Goal: Task Accomplishment & Management: Manage account settings

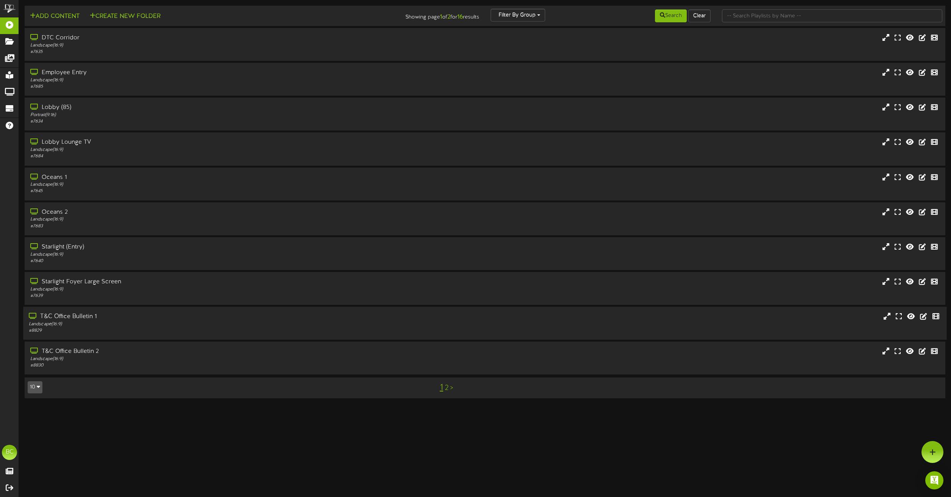
click at [71, 321] on div "Landscape ( 16:9 )" at bounding box center [215, 324] width 373 height 6
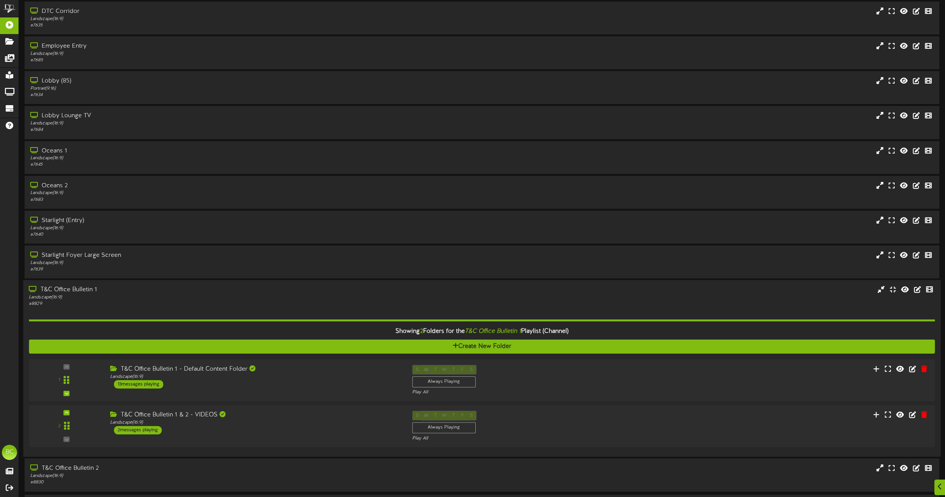
scroll to position [52, 0]
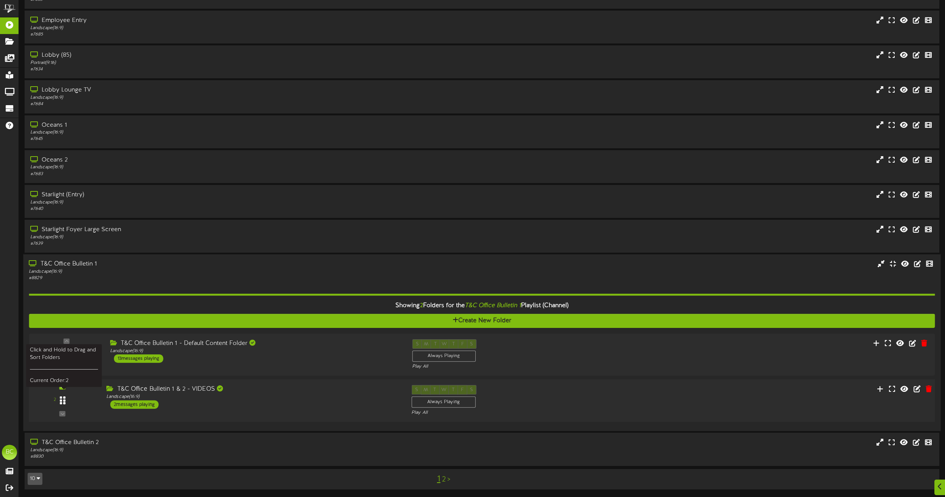
click at [66, 391] on div at bounding box center [62, 400] width 17 height 19
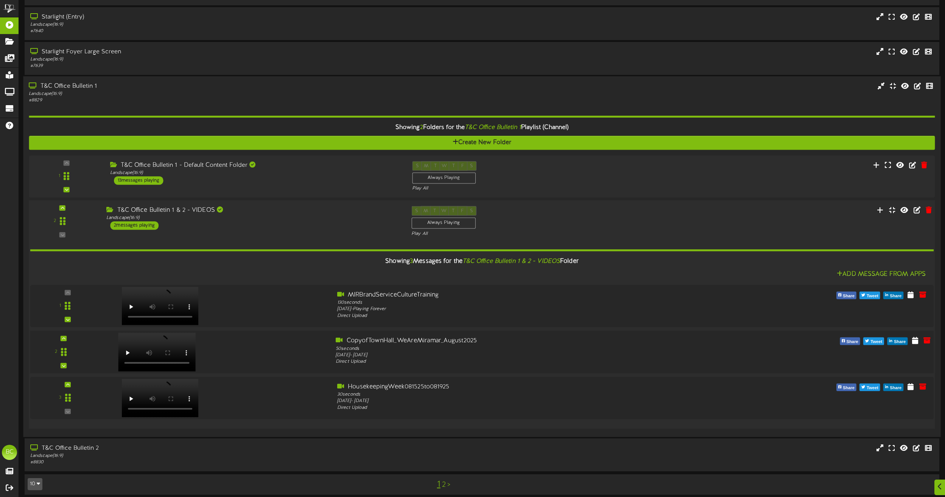
scroll to position [235, 0]
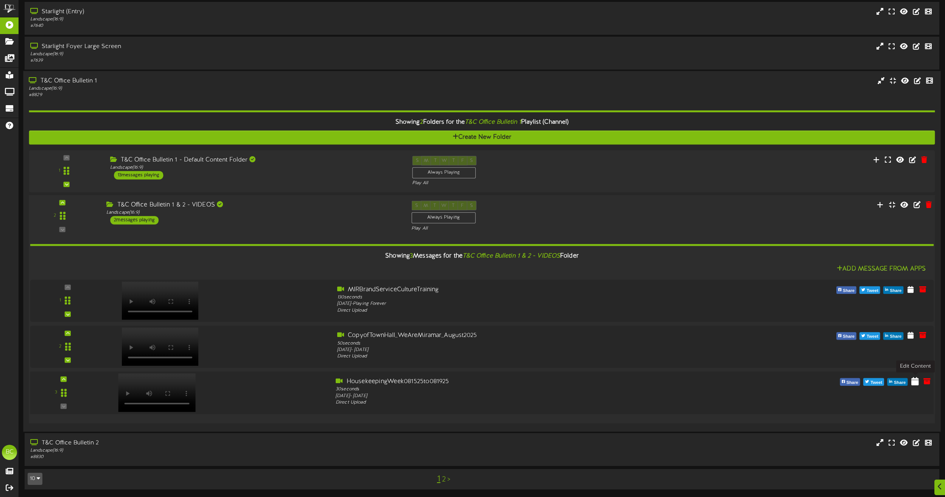
click at [916, 383] on icon at bounding box center [916, 381] width 8 height 8
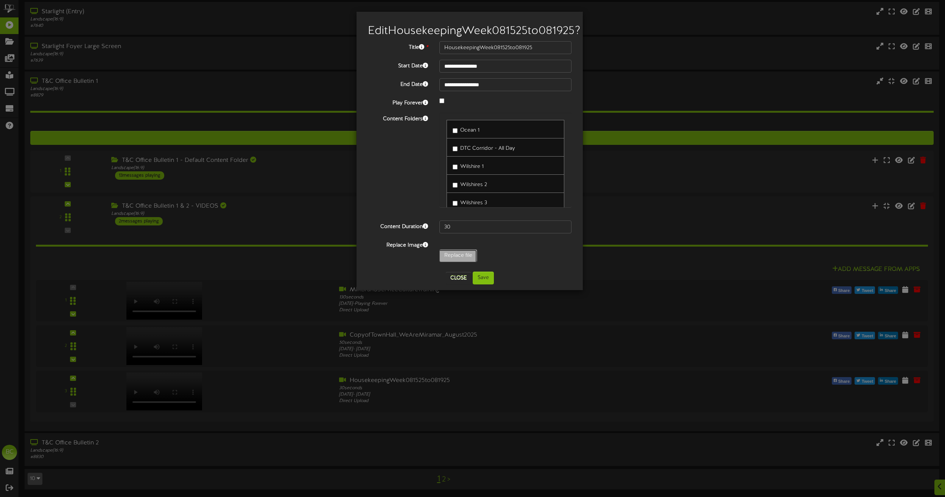
click at [465, 269] on input "Replace file" at bounding box center [65, 277] width 824 height 54
type input "**********"
type input "Housekeeping082025"
click at [490, 275] on button "Save" at bounding box center [483, 278] width 21 height 13
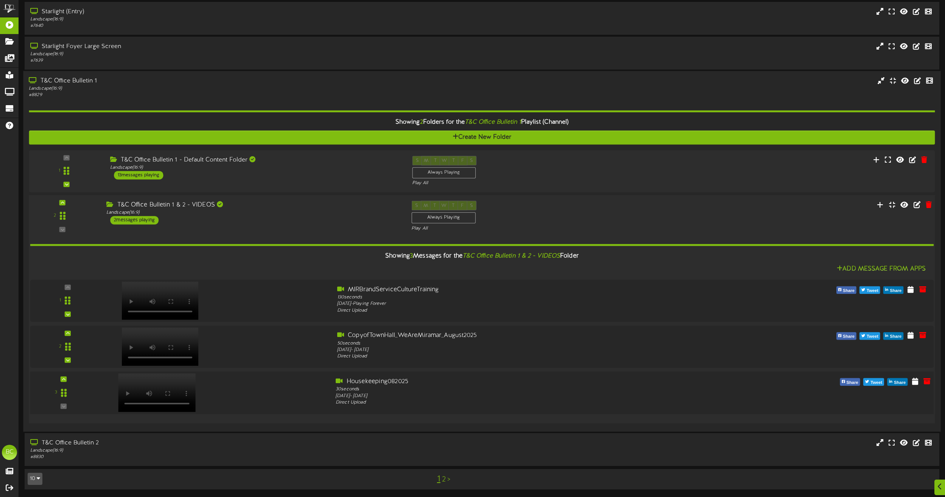
click at [164, 385] on div at bounding box center [156, 385] width 89 height 39
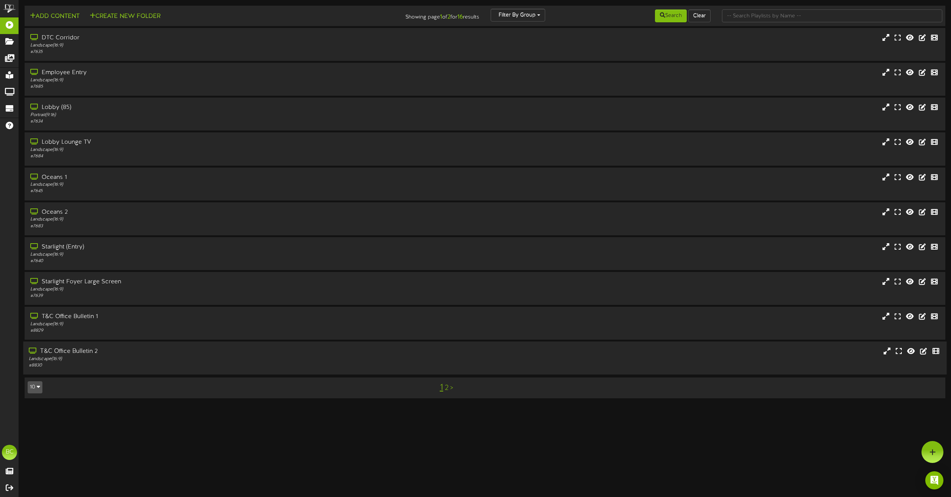
click at [95, 350] on div "T&C Office Bulletin 2" at bounding box center [215, 352] width 373 height 9
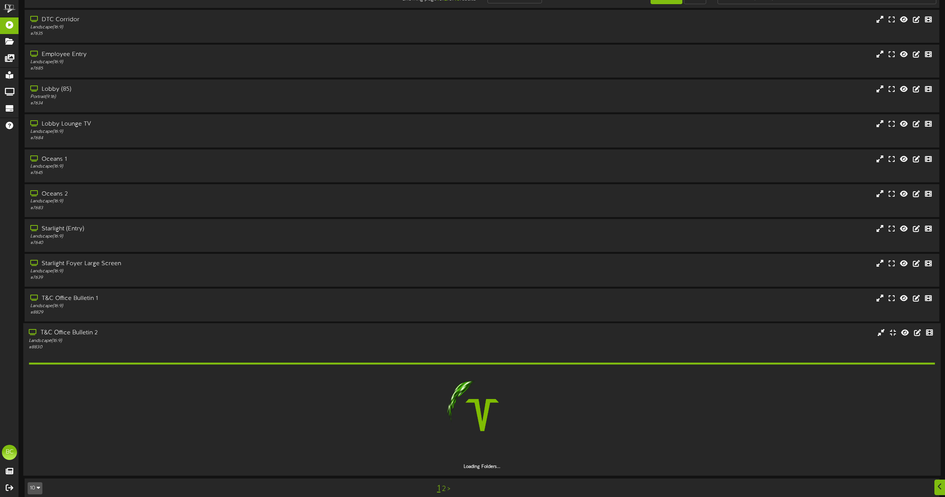
scroll to position [28, 0]
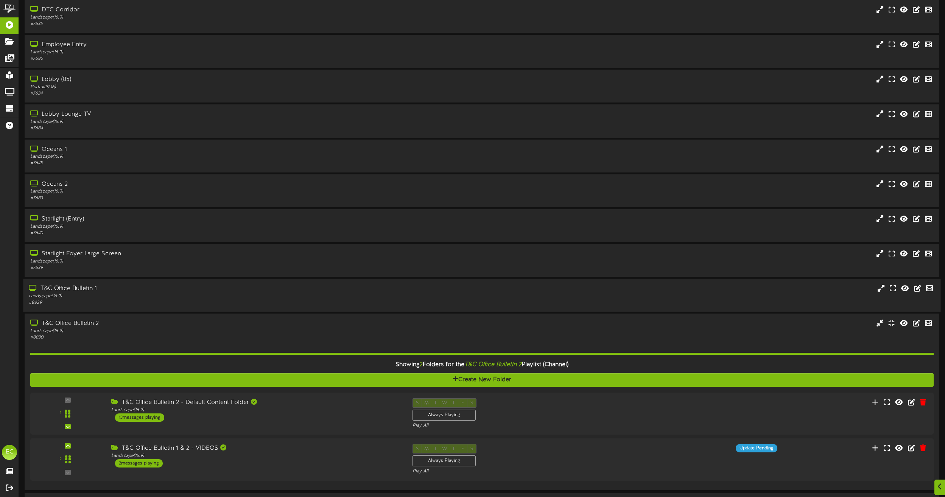
click at [70, 292] on div "T&C Office Bulletin 1" at bounding box center [214, 289] width 371 height 9
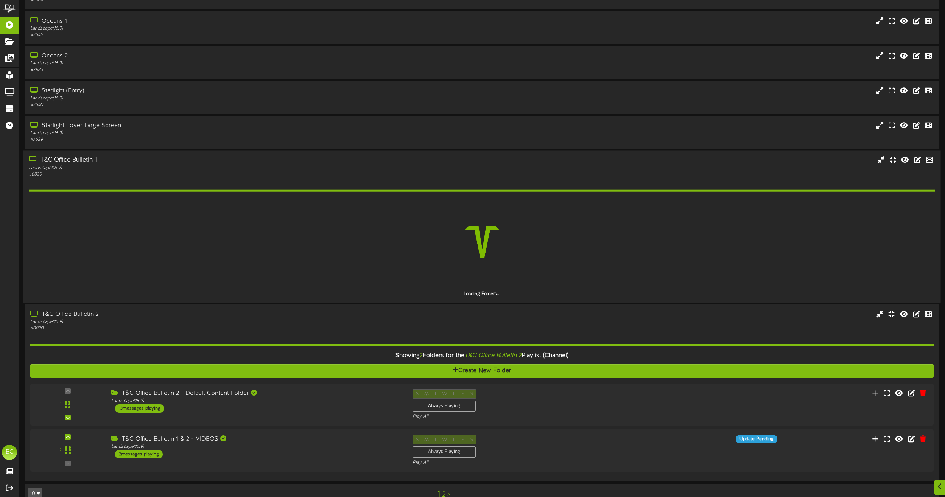
scroll to position [172, 0]
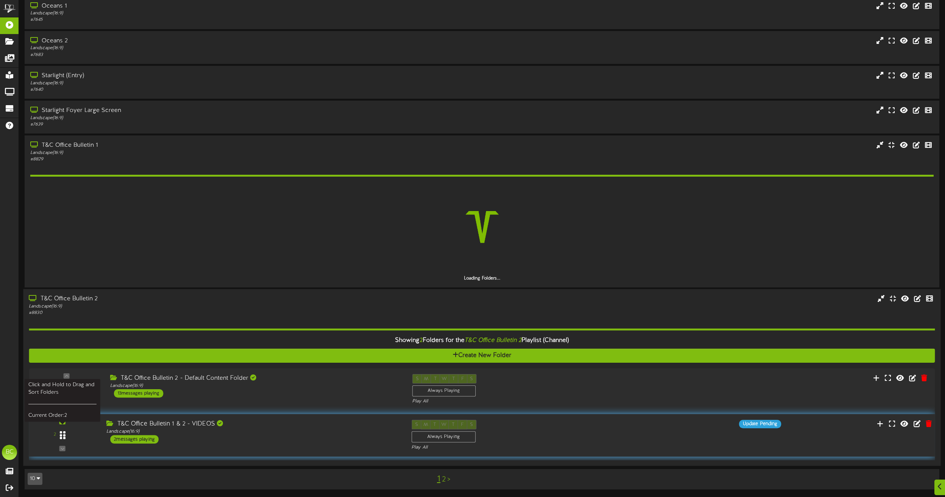
click at [62, 432] on icon at bounding box center [63, 435] width 6 height 9
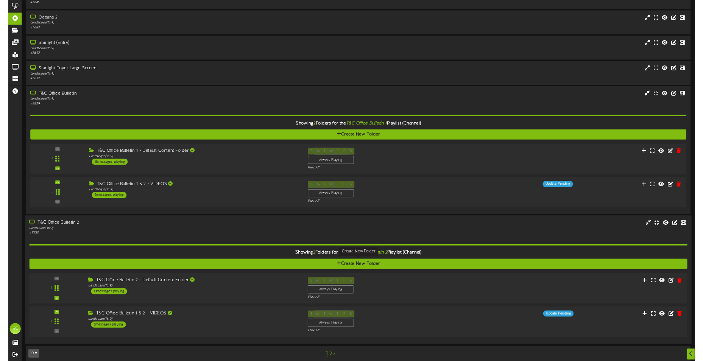
scroll to position [196, 0]
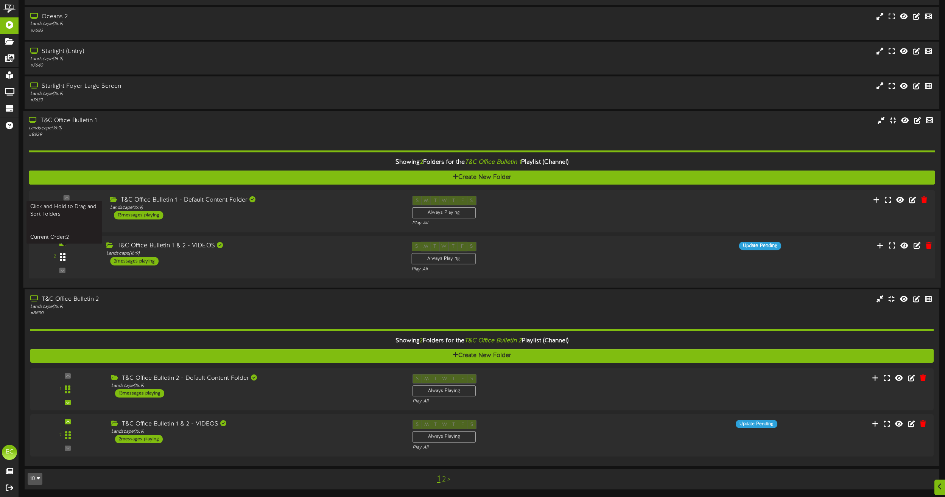
click at [64, 256] on icon at bounding box center [63, 257] width 6 height 9
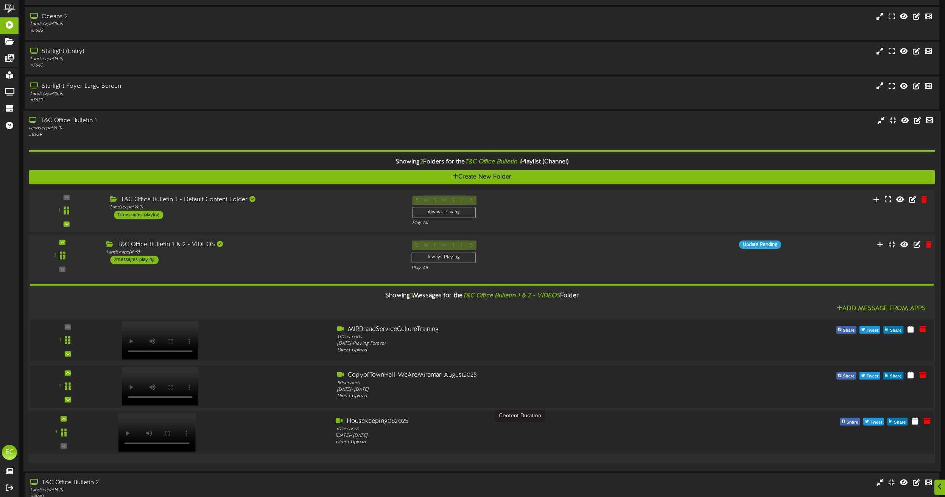
click at [368, 426] on div "Housekeeping082025" at bounding box center [520, 421] width 369 height 9
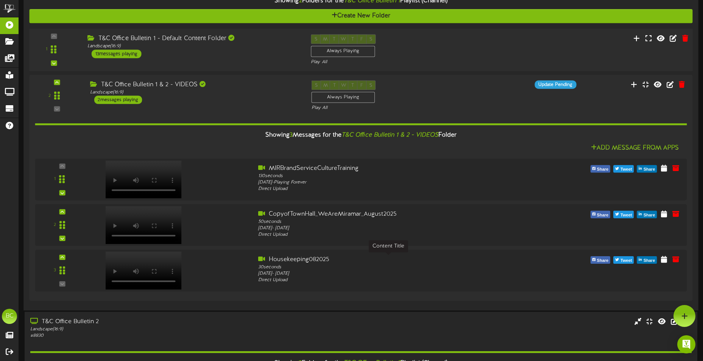
scroll to position [309, 0]
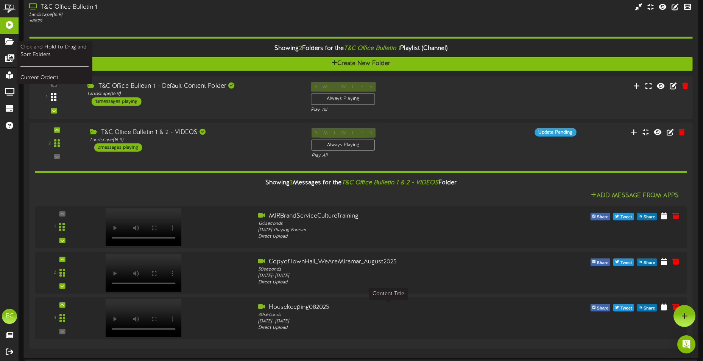
click at [58, 102] on div at bounding box center [53, 97] width 17 height 19
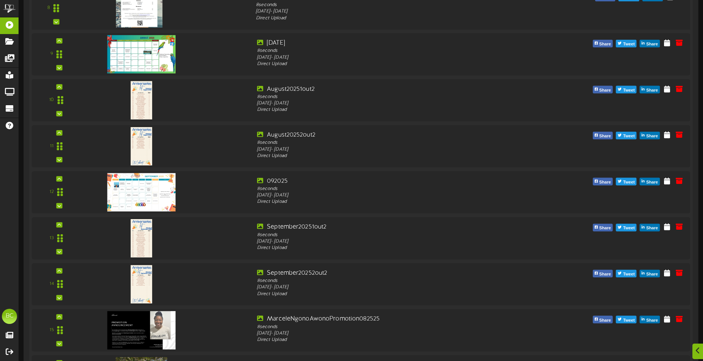
scroll to position [990, 0]
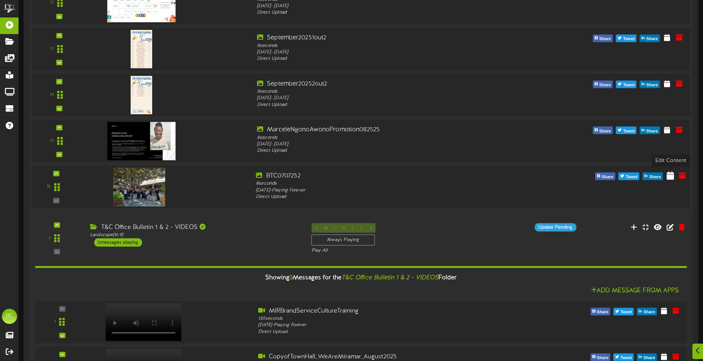
click at [670, 173] on icon at bounding box center [671, 175] width 8 height 8
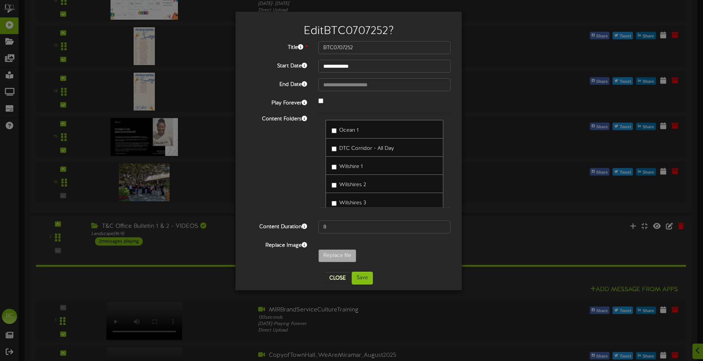
click at [318, 105] on div at bounding box center [384, 101] width 143 height 9
click at [351, 88] on input "**********" at bounding box center [384, 84] width 132 height 13
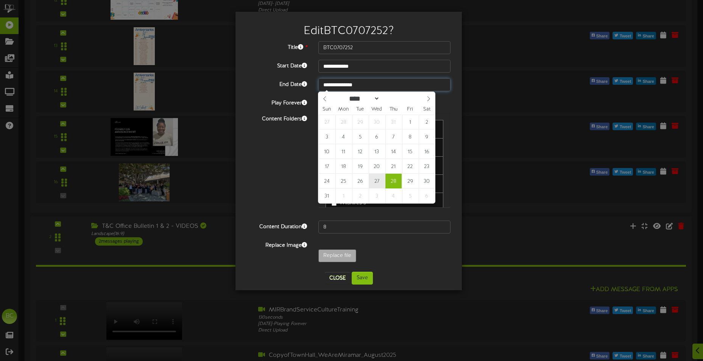
type input "**********"
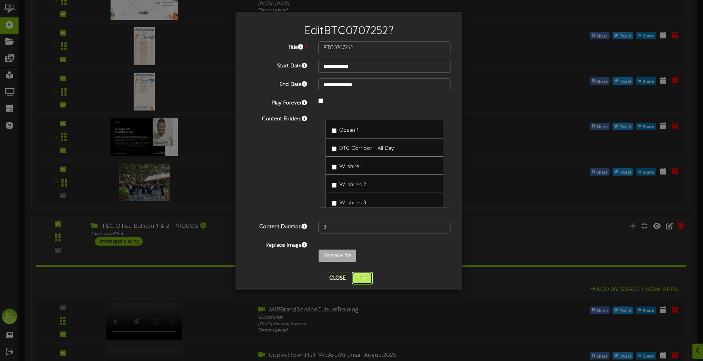
click at [360, 281] on button "Save" at bounding box center [362, 278] width 21 height 13
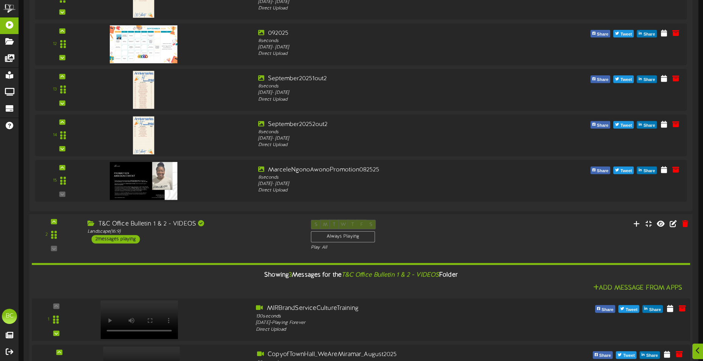
scroll to position [1211, 0]
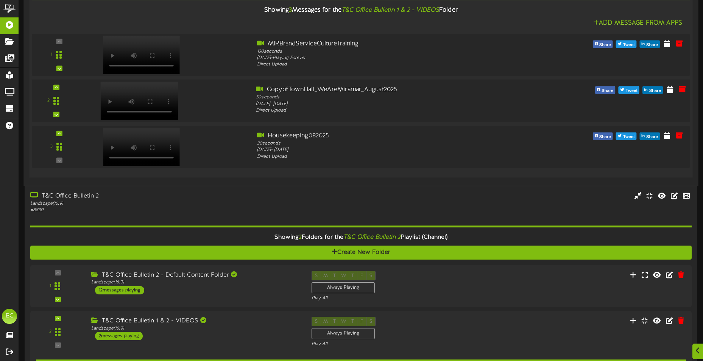
click at [140, 92] on video at bounding box center [140, 100] width 78 height 39
